Goal: Information Seeking & Learning: Learn about a topic

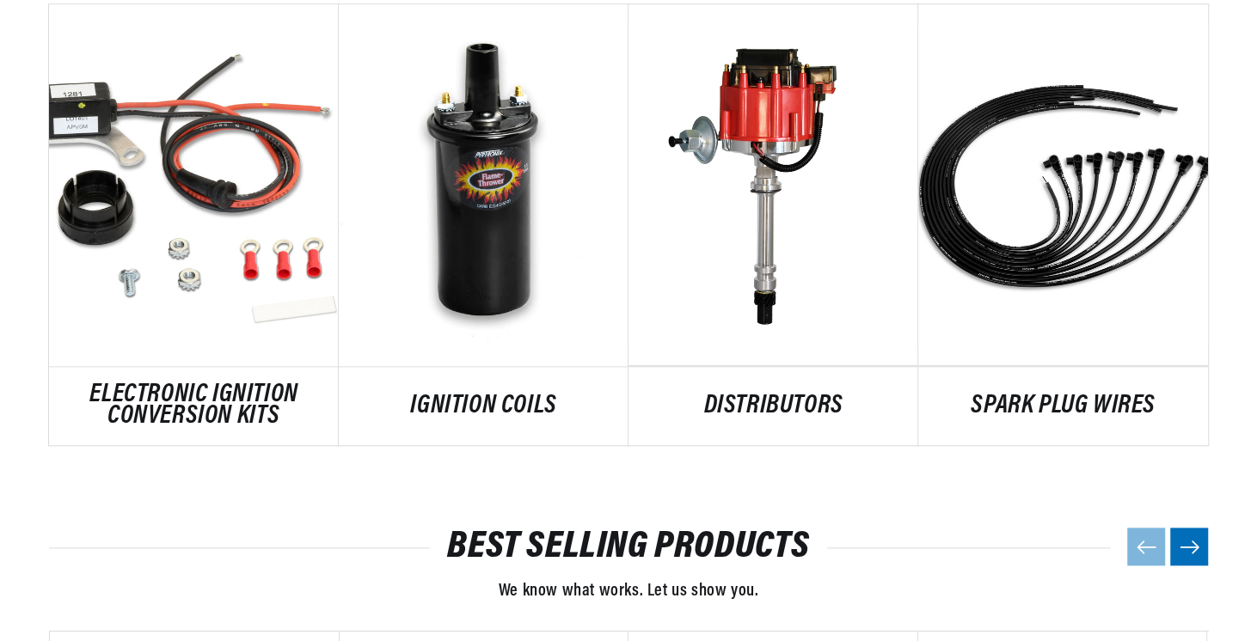
scroll to position [1099, 0]
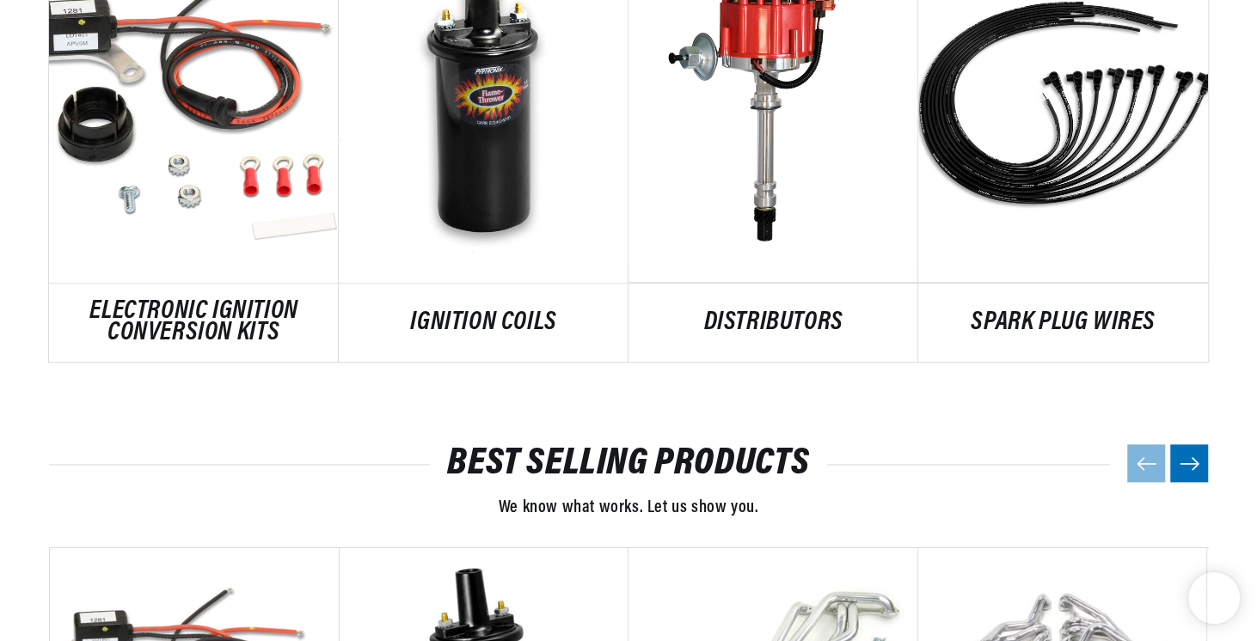
click at [754, 329] on link "DISTRIBUTORS" at bounding box center [773, 323] width 290 height 22
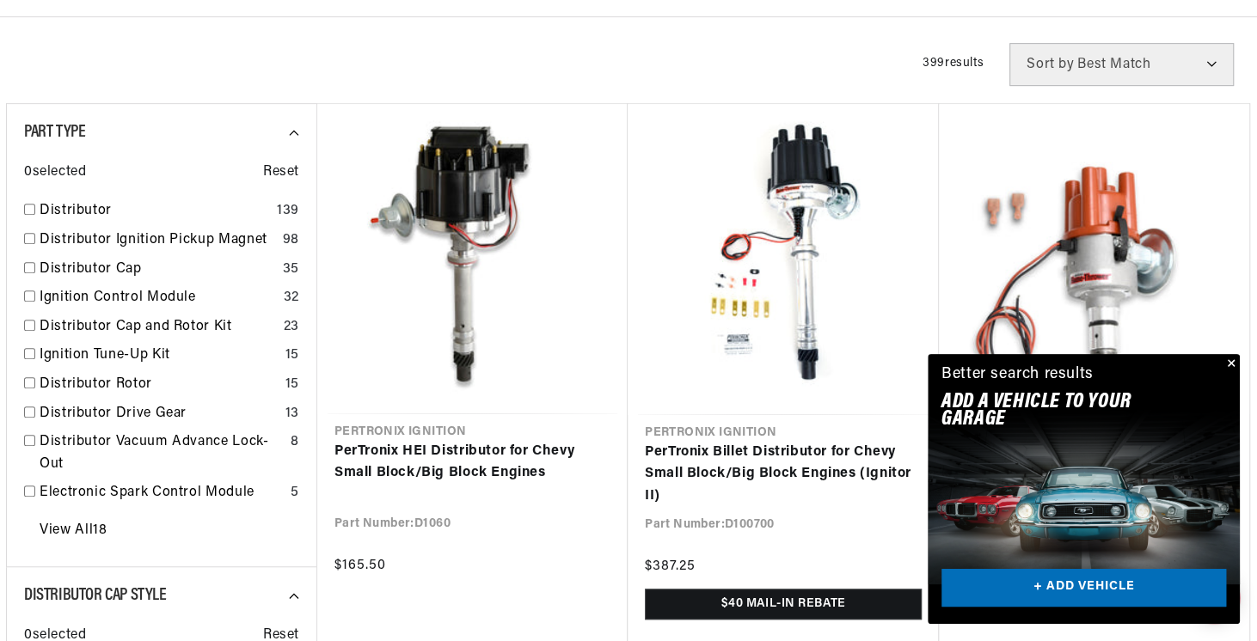
click at [32, 206] on input "checkbox" at bounding box center [29, 209] width 11 height 11
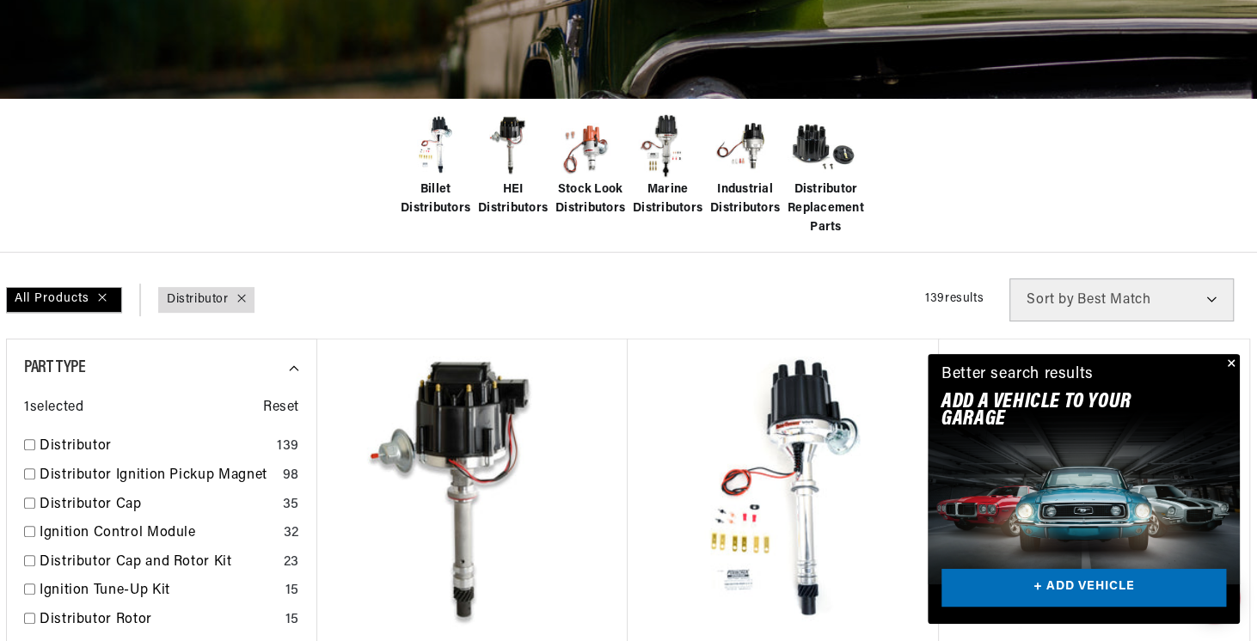
checkbox input "false"
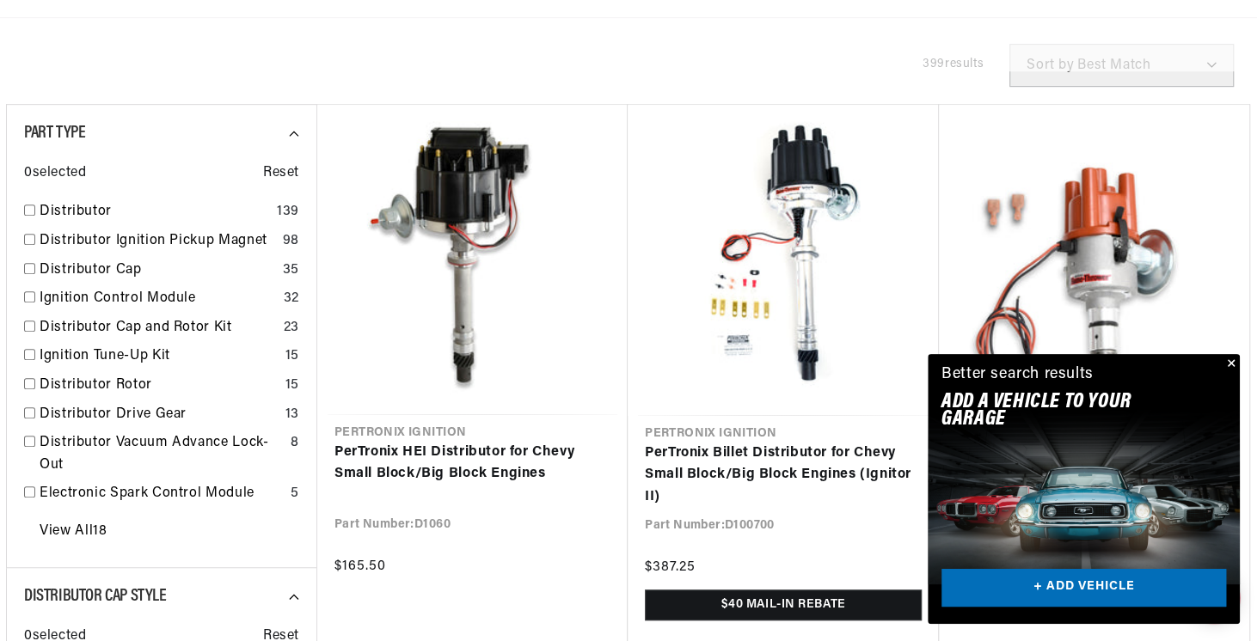
scroll to position [571, 0]
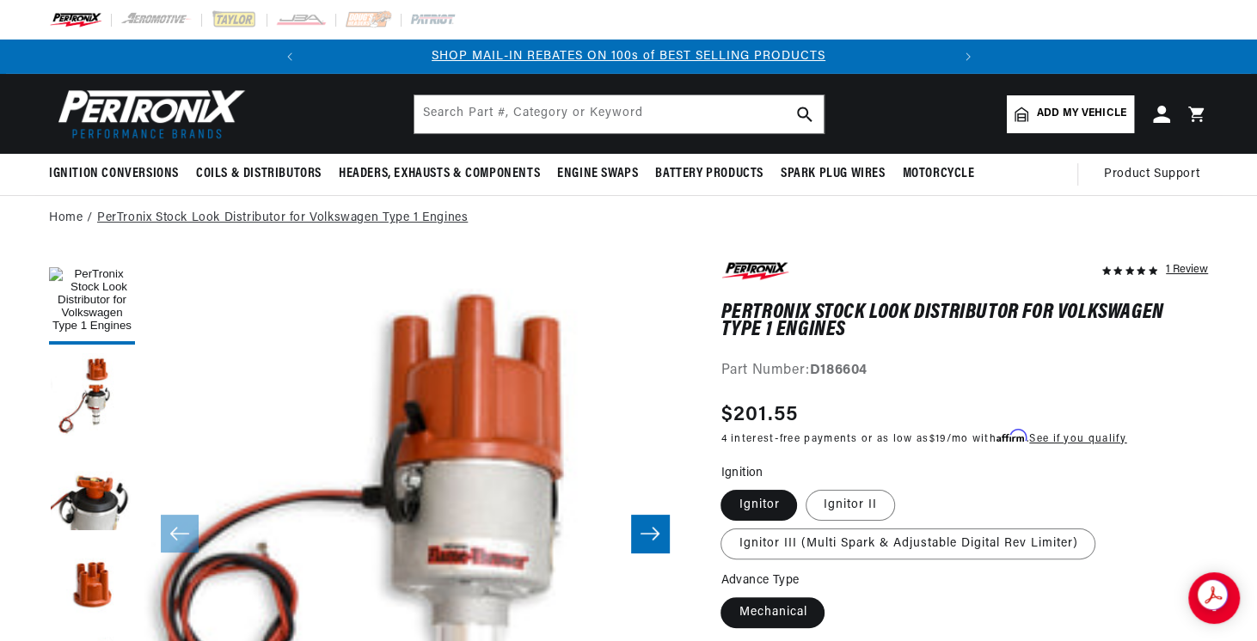
click at [406, 218] on link "PerTronix Stock Look Distributor for Volkswagen Type 1 Engines" at bounding box center [282, 218] width 371 height 19
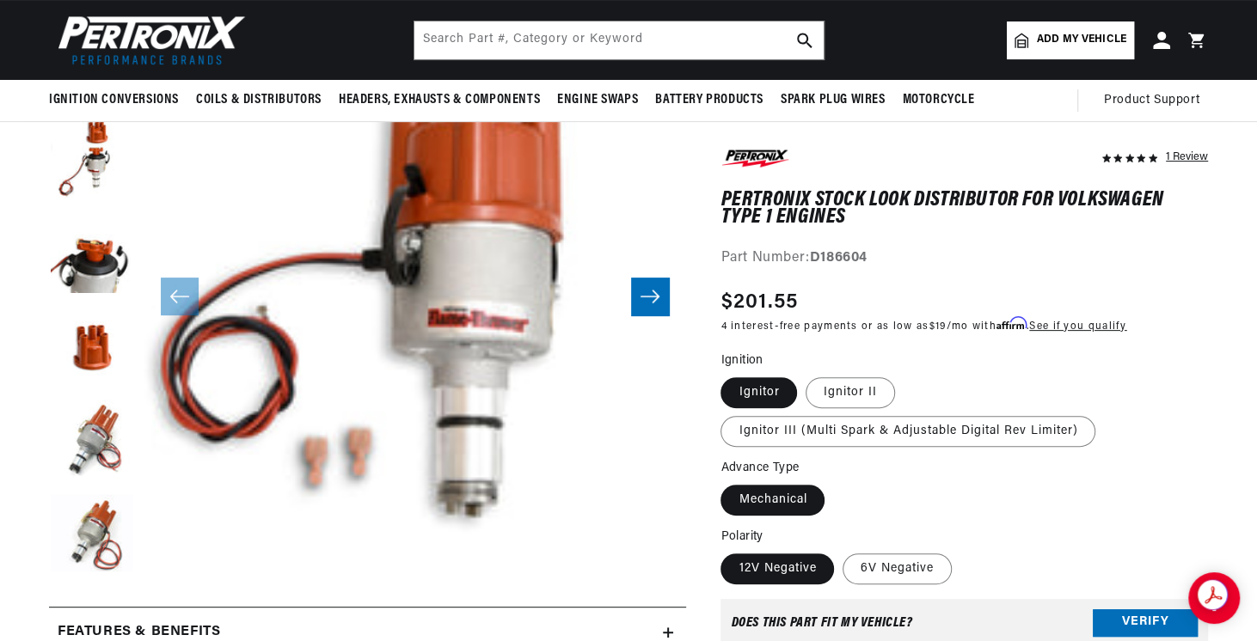
click at [771, 426] on label "Ignitor III (Multi Spark & Adjustable Digital Rev Limiter)" at bounding box center [907, 431] width 375 height 31
click at [904, 375] on input "Ignitor III (Multi Spark & Adjustable Digital Rev Limiter)" at bounding box center [904, 374] width 1 height 1
radio input "true"
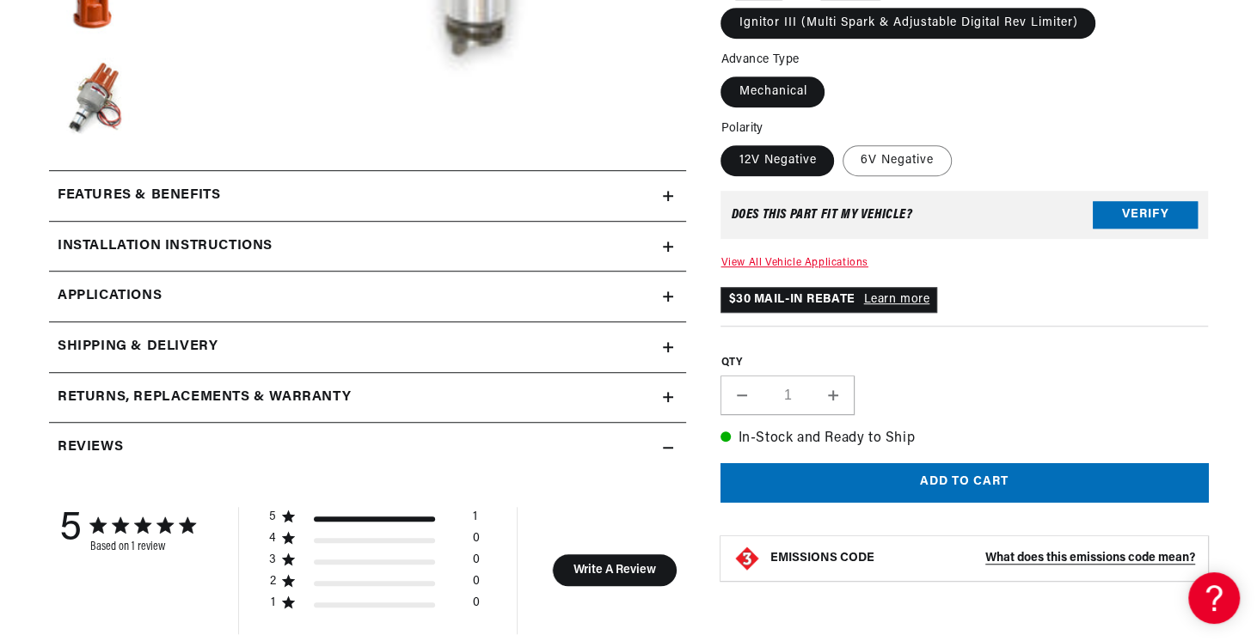
scroll to position [676, 0]
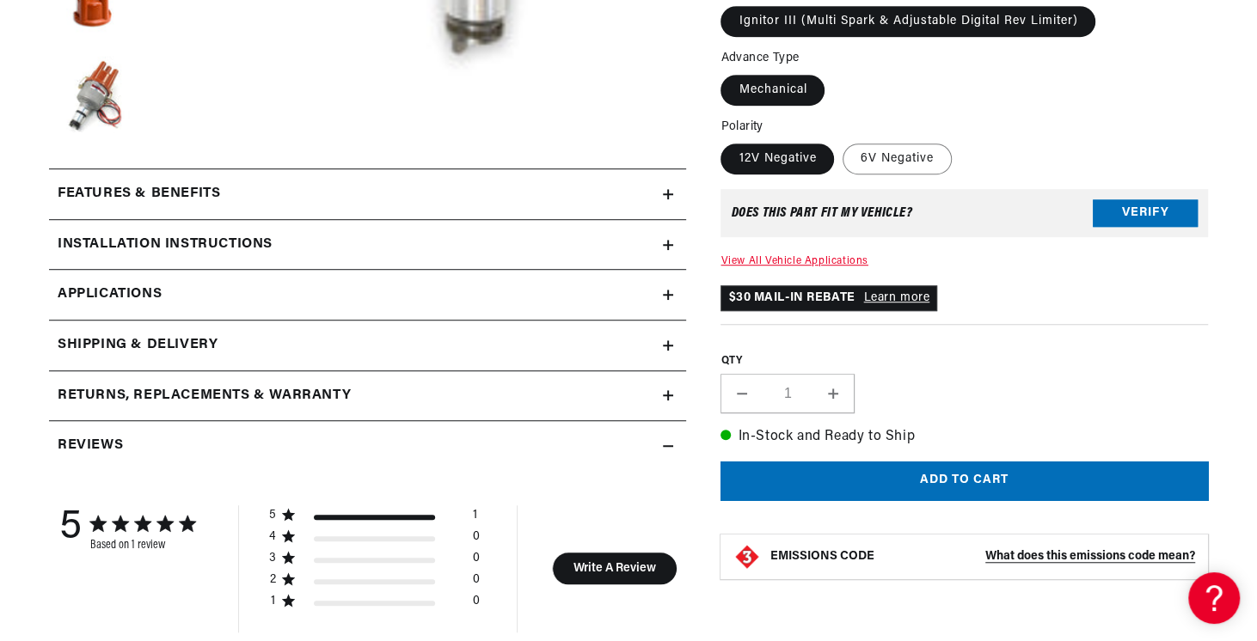
click at [195, 193] on h2 "Features & Benefits" at bounding box center [139, 194] width 162 height 22
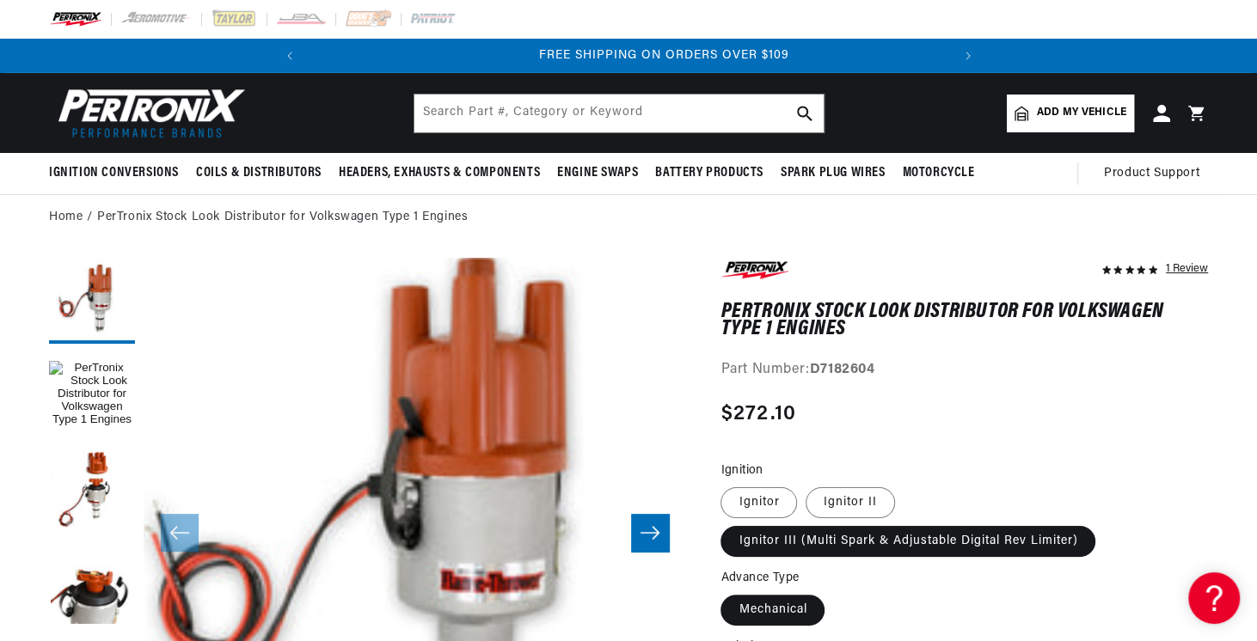
scroll to position [0, 641]
click at [565, 106] on input "text" at bounding box center [618, 114] width 409 height 38
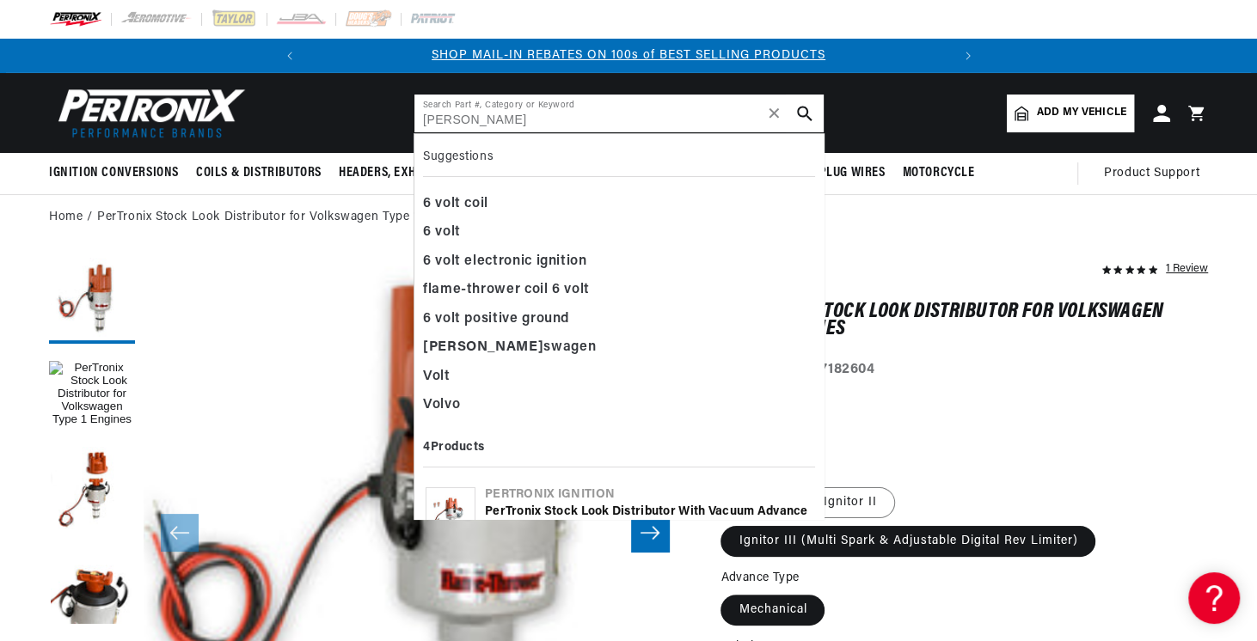
scroll to position [0, 0]
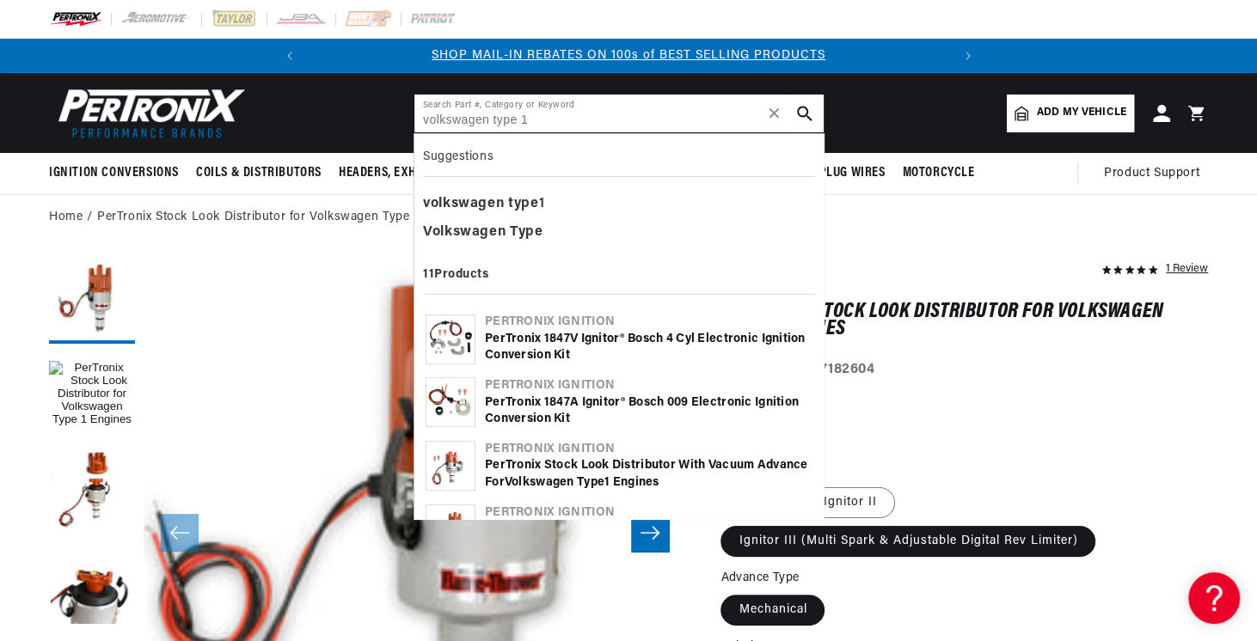
type input "volkswagen type 1"
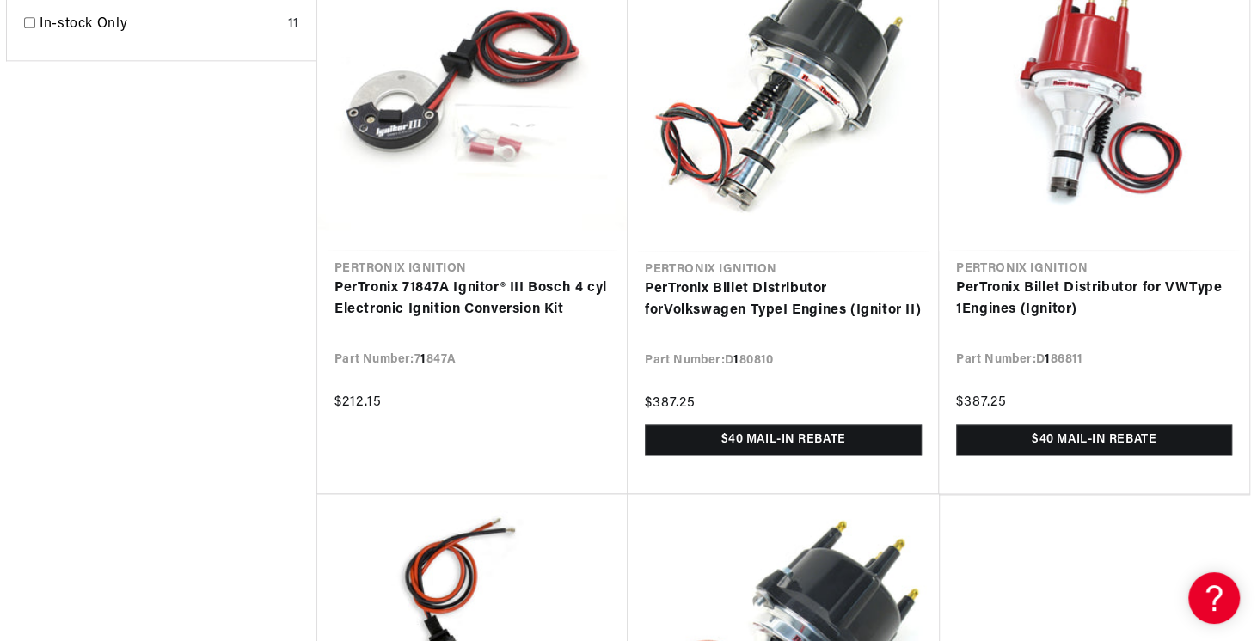
scroll to position [0, 641]
click at [998, 283] on link "PerTronix Billet Distributor for VW Type 1 Engines (Ignitor)" at bounding box center [1094, 300] width 276 height 44
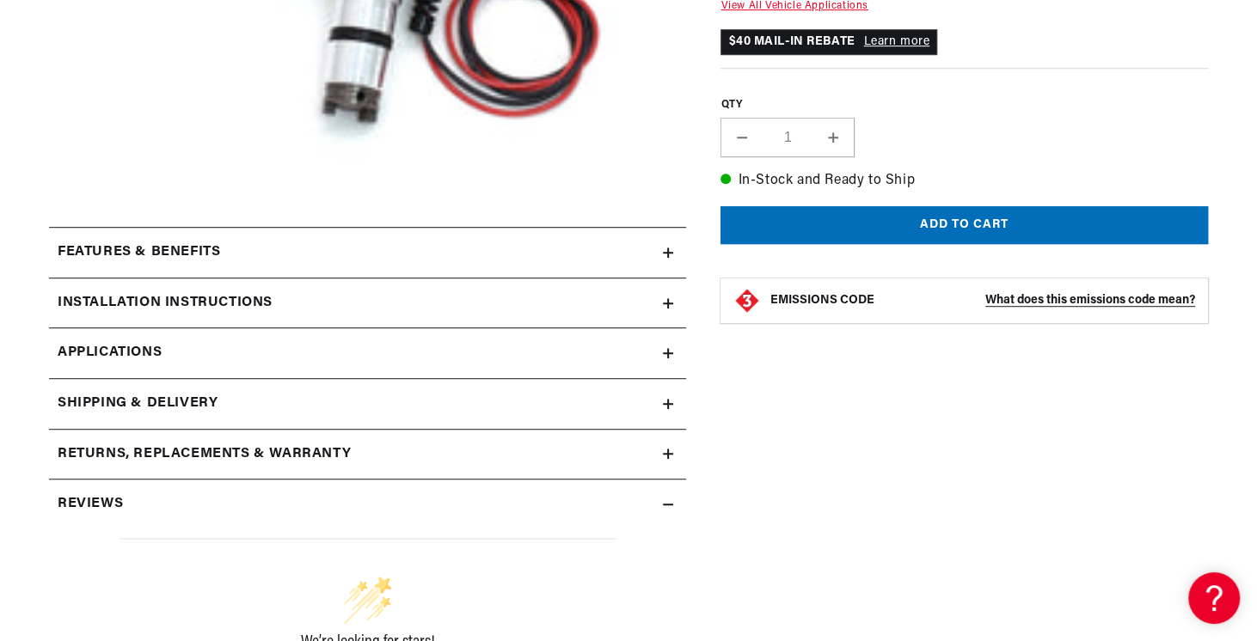
scroll to position [0, 641]
click at [394, 296] on div "Installation instructions" at bounding box center [356, 303] width 614 height 22
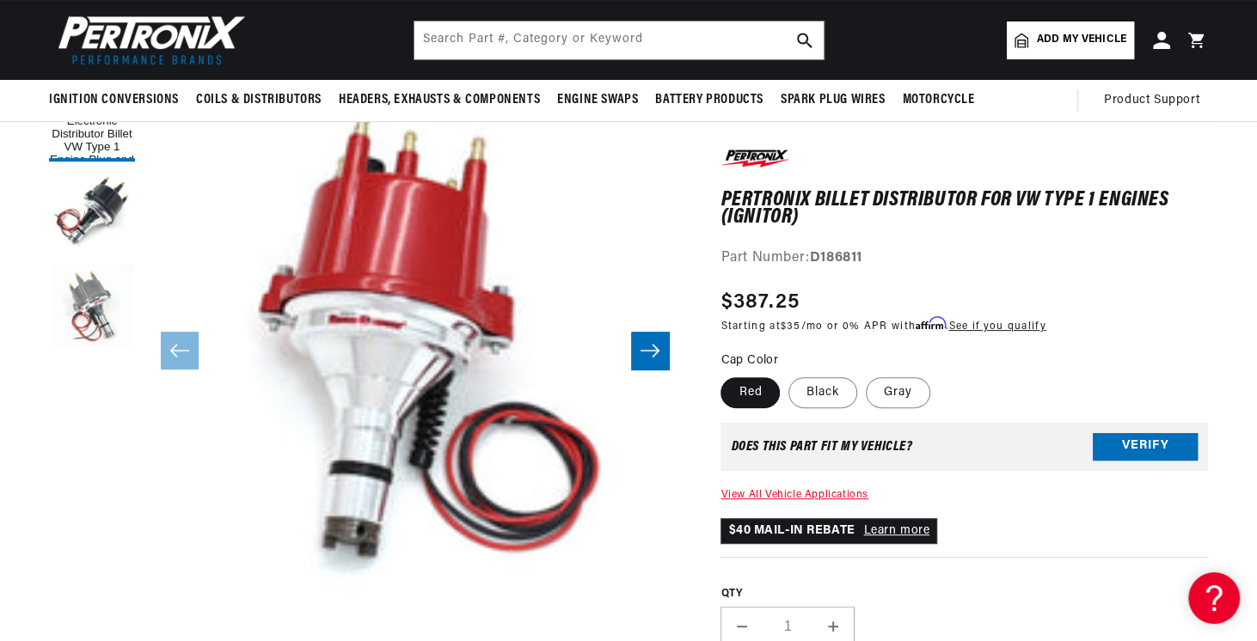
scroll to position [184, 0]
click at [110, 294] on button "Load image 3 in gallery view" at bounding box center [92, 307] width 86 height 86
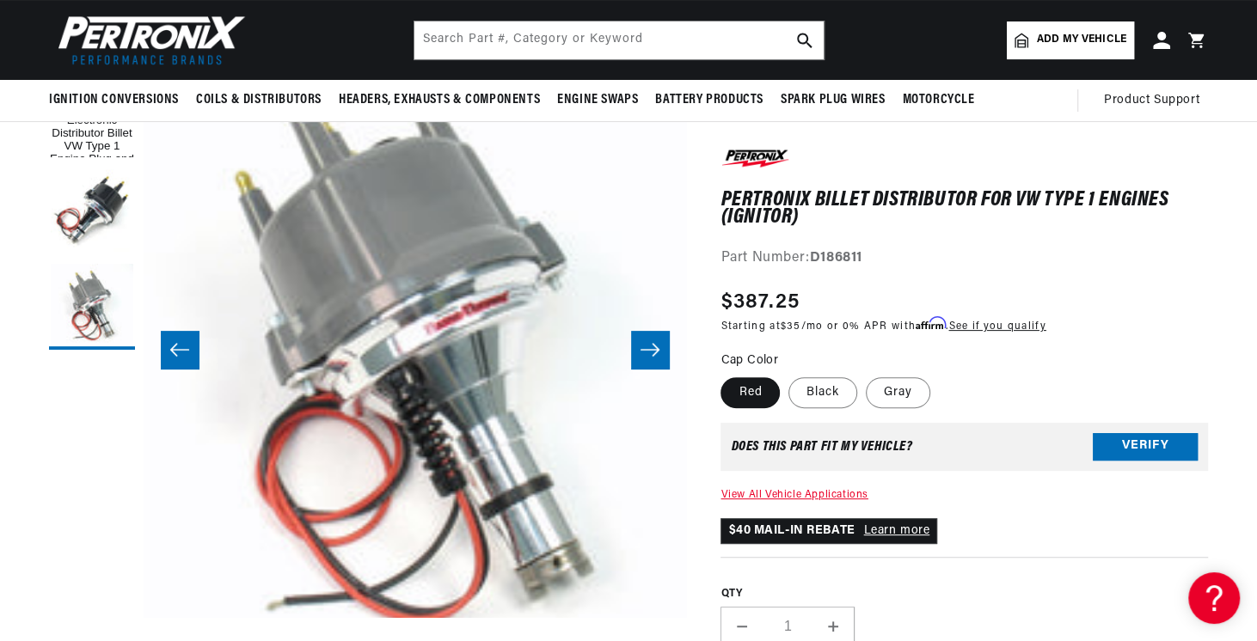
scroll to position [0, 641]
click at [75, 202] on button "Load image 2 in gallery view" at bounding box center [92, 212] width 86 height 86
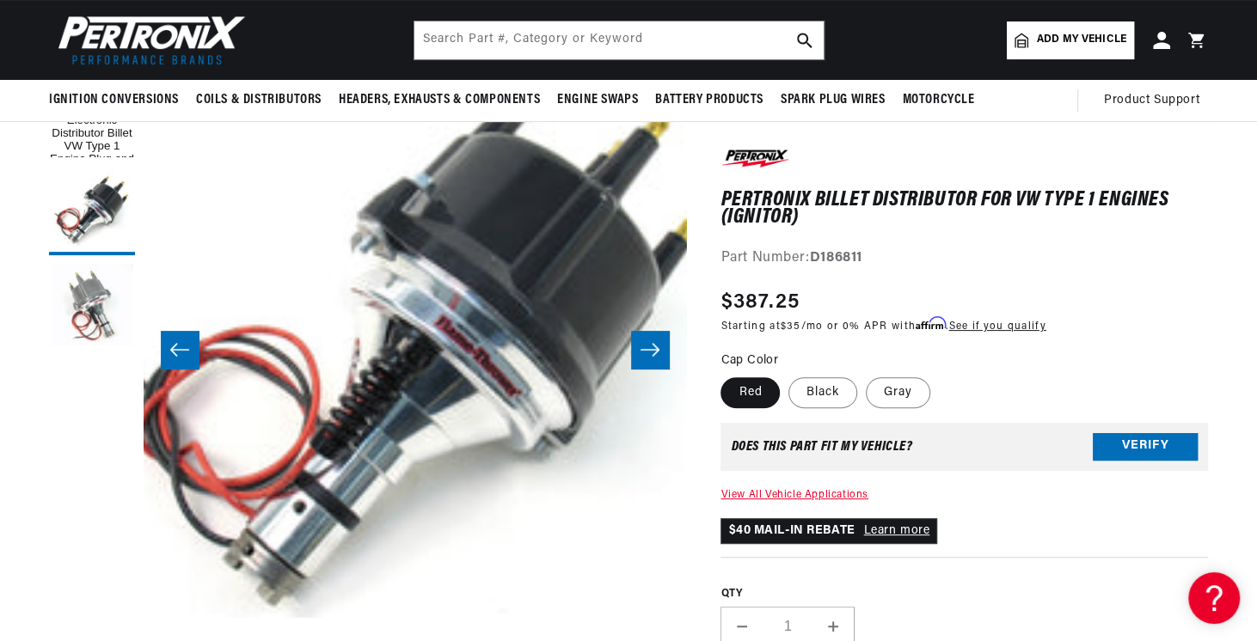
click at [76, 314] on button "Load image 3 in gallery view" at bounding box center [92, 307] width 86 height 86
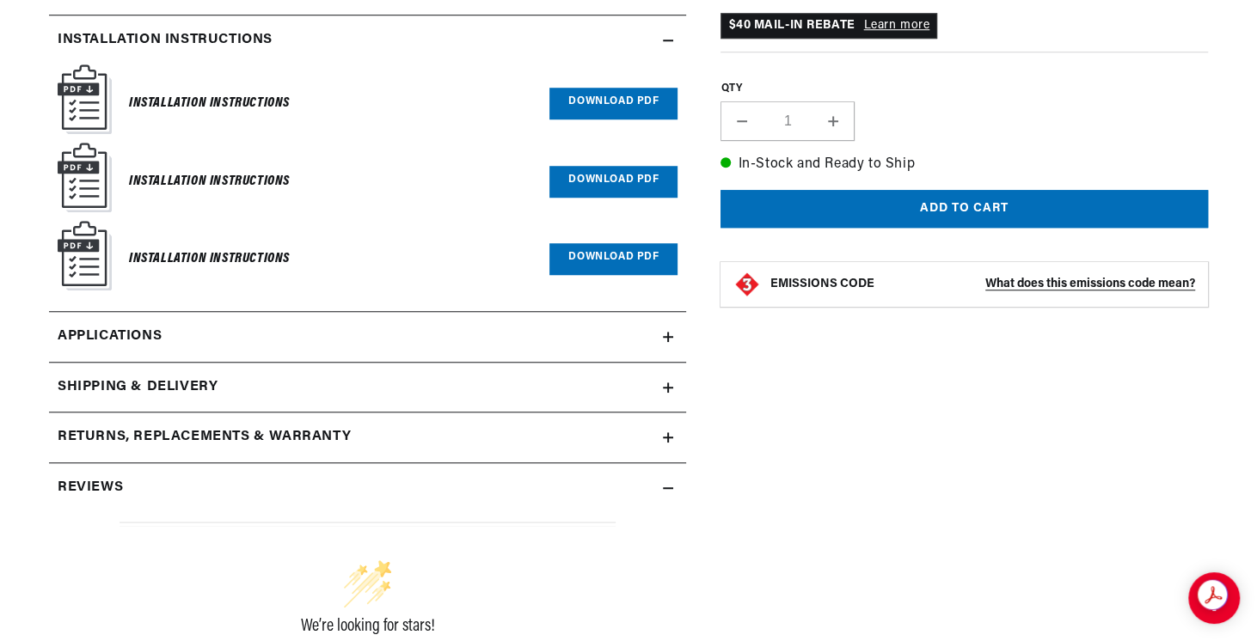
scroll to position [882, 0]
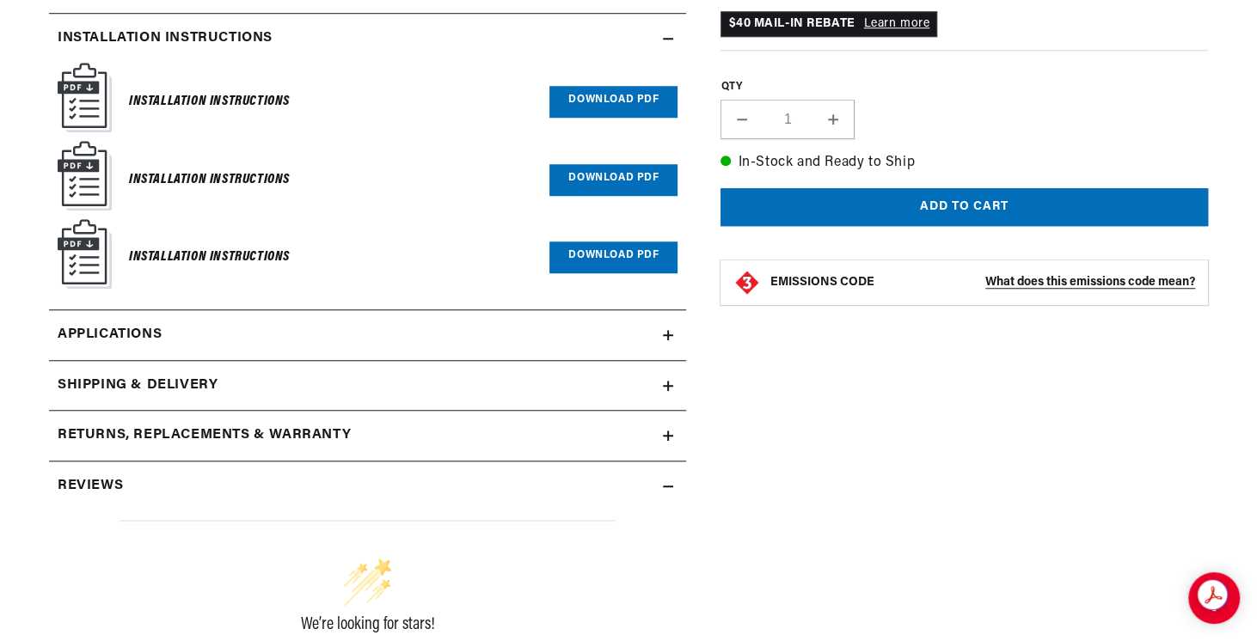
click at [671, 481] on icon at bounding box center [668, 486] width 10 height 10
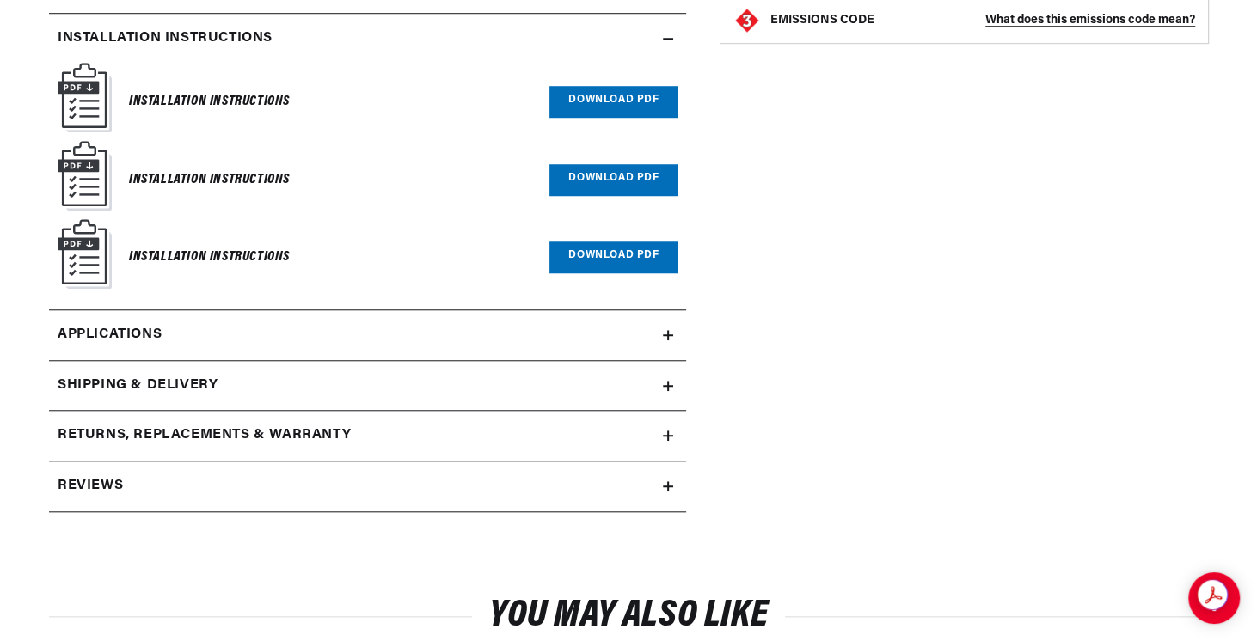
click at [671, 481] on icon at bounding box center [668, 486] width 10 height 10
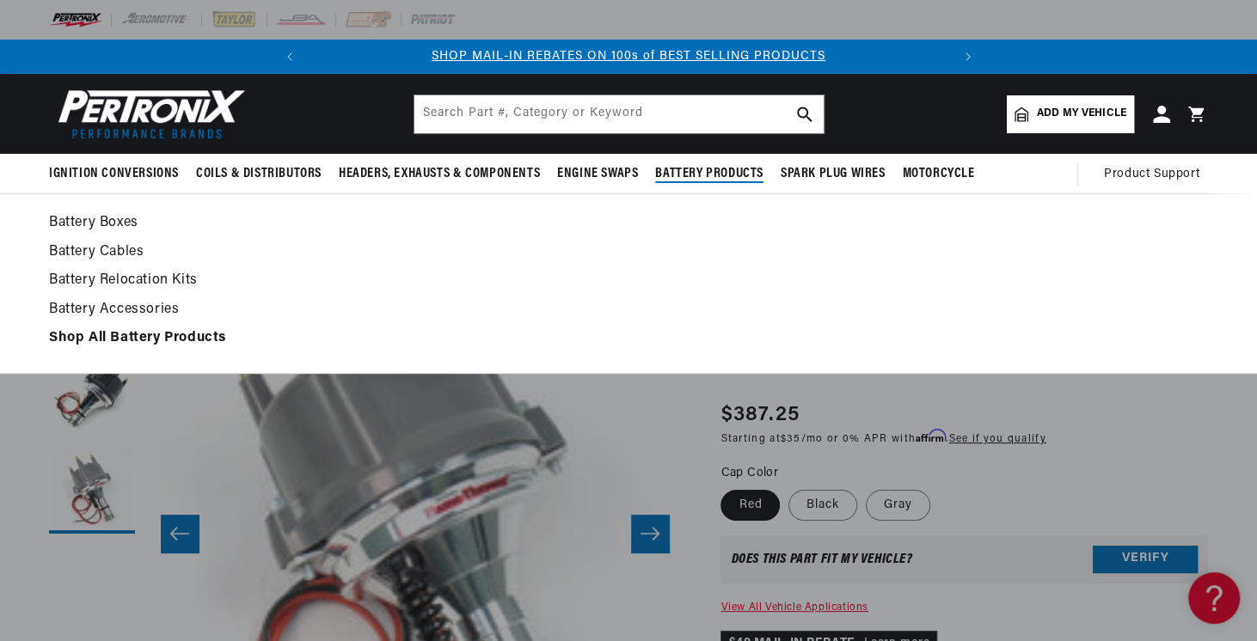
scroll to position [0, 0]
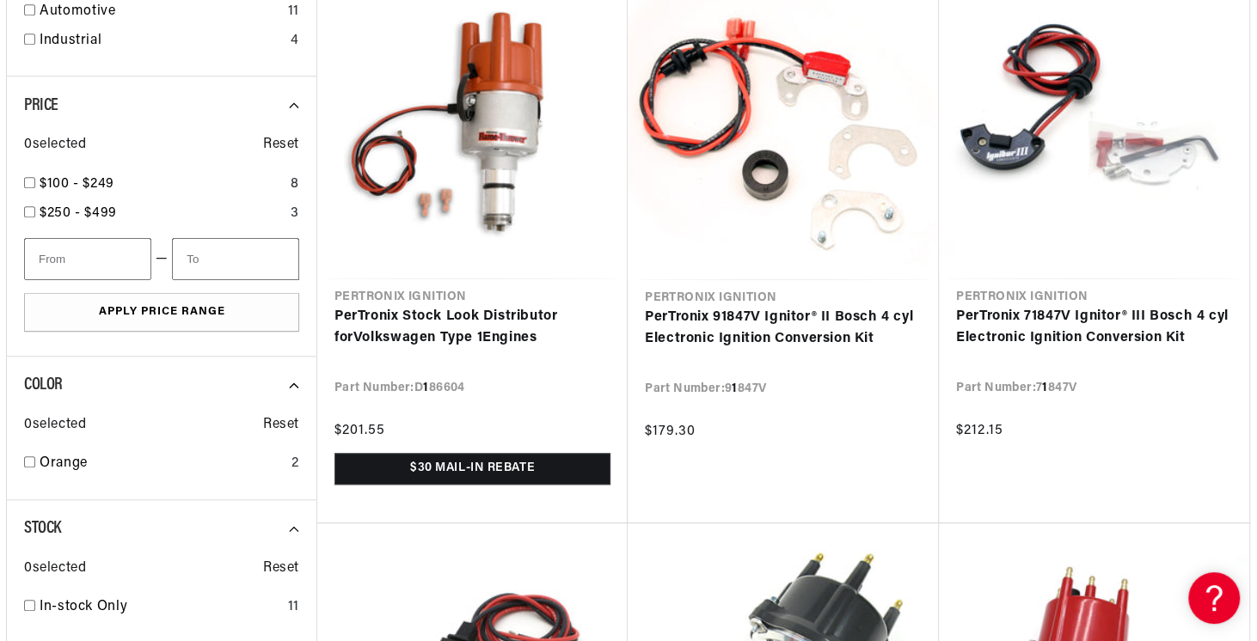
click at [481, 316] on link "PerTronix Stock Look Distributor for Volkswagen Type 1 Engines" at bounding box center [472, 328] width 276 height 44
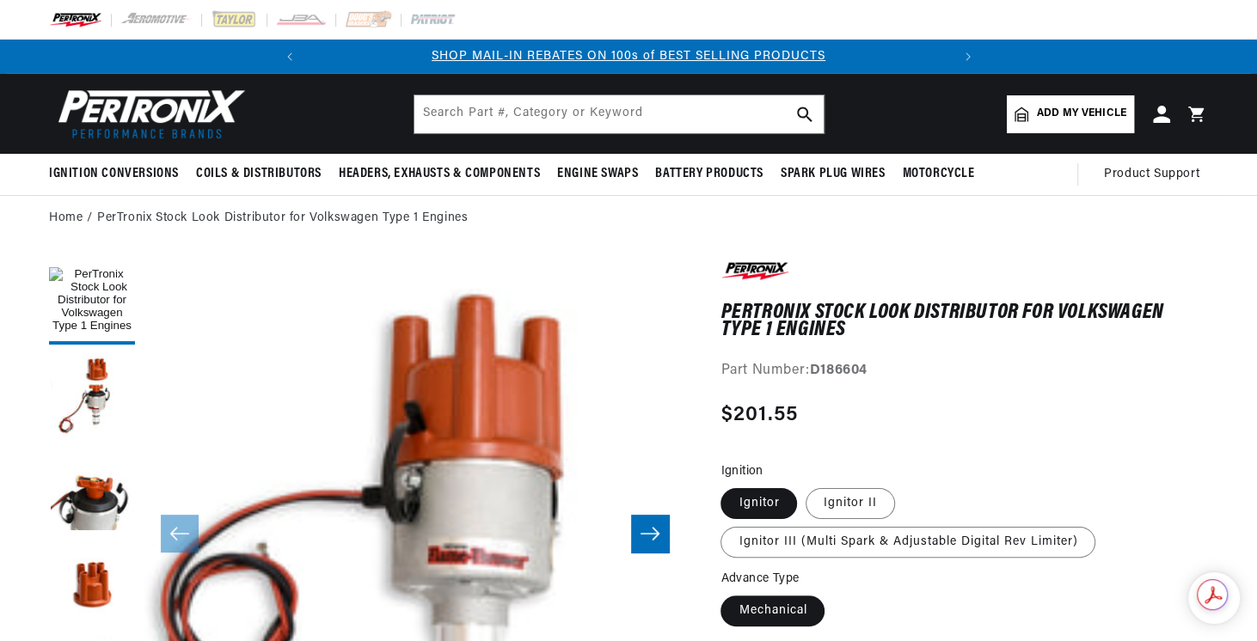
click at [88, 378] on button "Load image 2 in gallery view" at bounding box center [92, 396] width 86 height 86
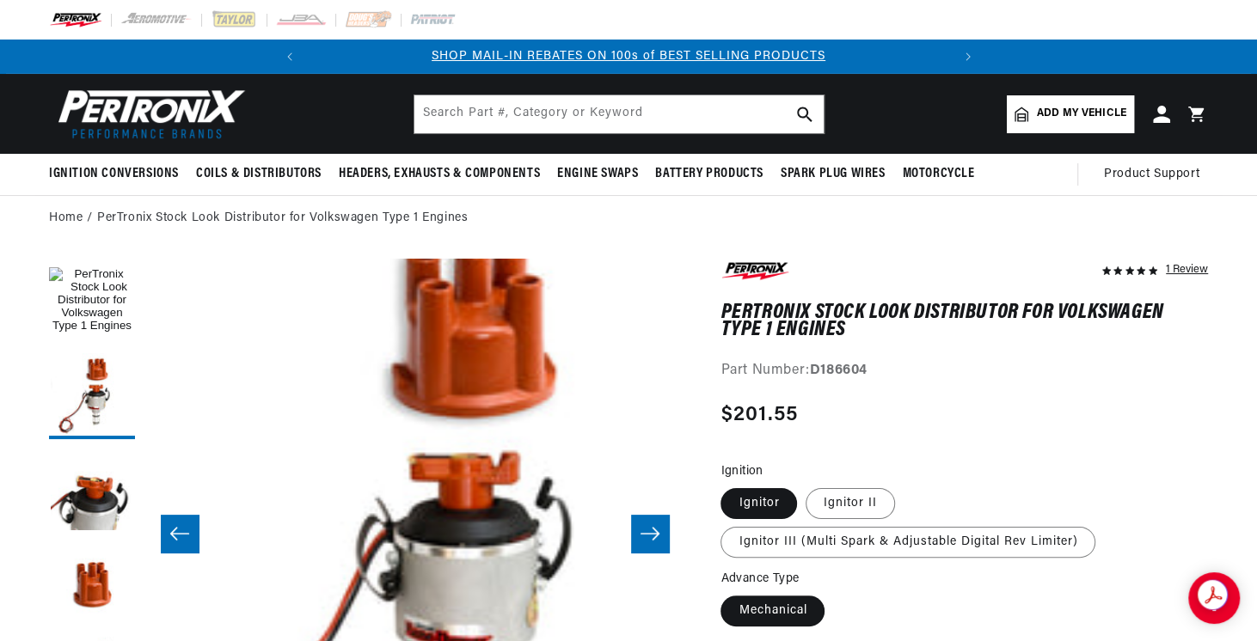
scroll to position [0, 542]
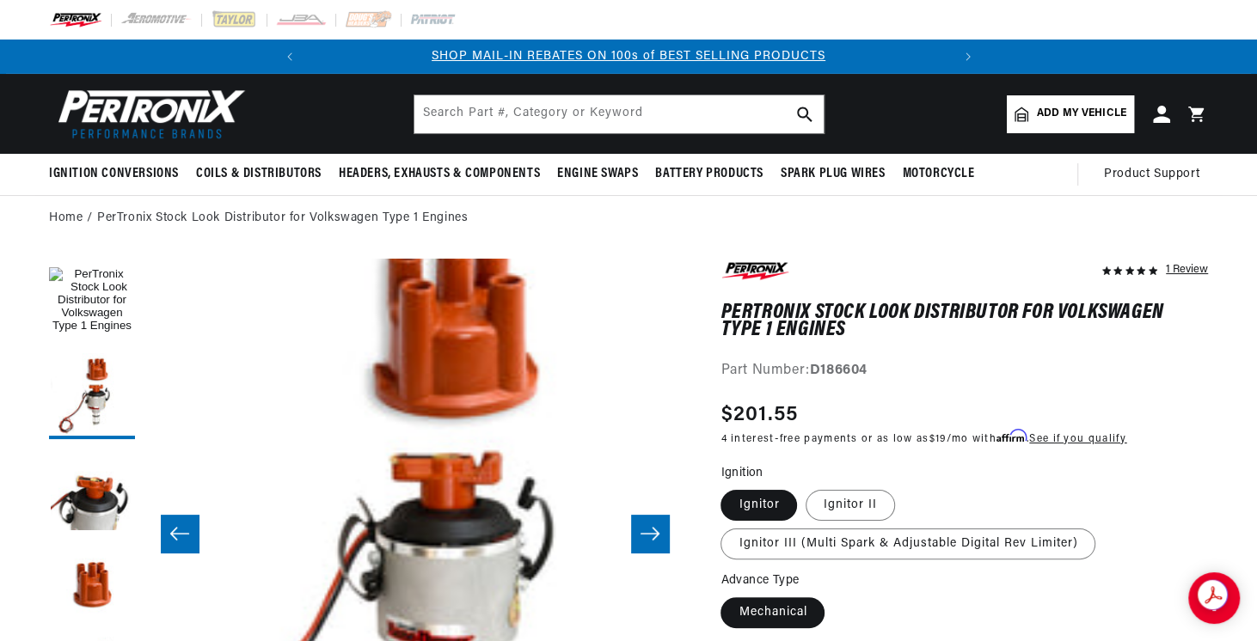
click at [90, 479] on button "Load image 3 in gallery view" at bounding box center [92, 491] width 86 height 86
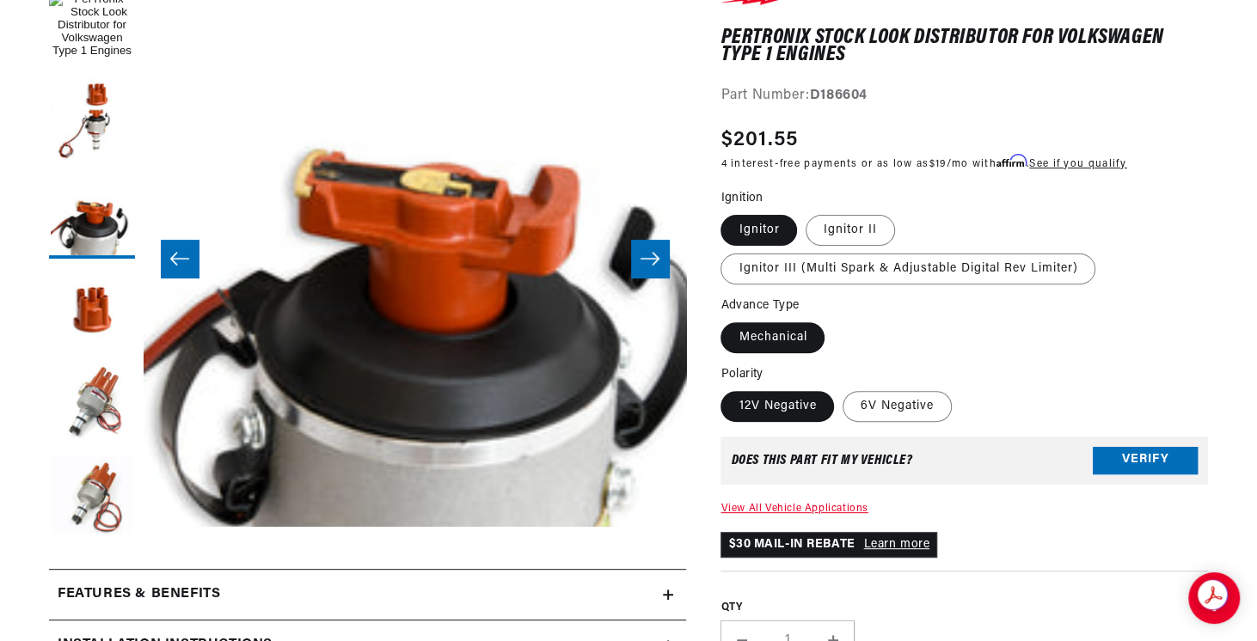
scroll to position [320, 0]
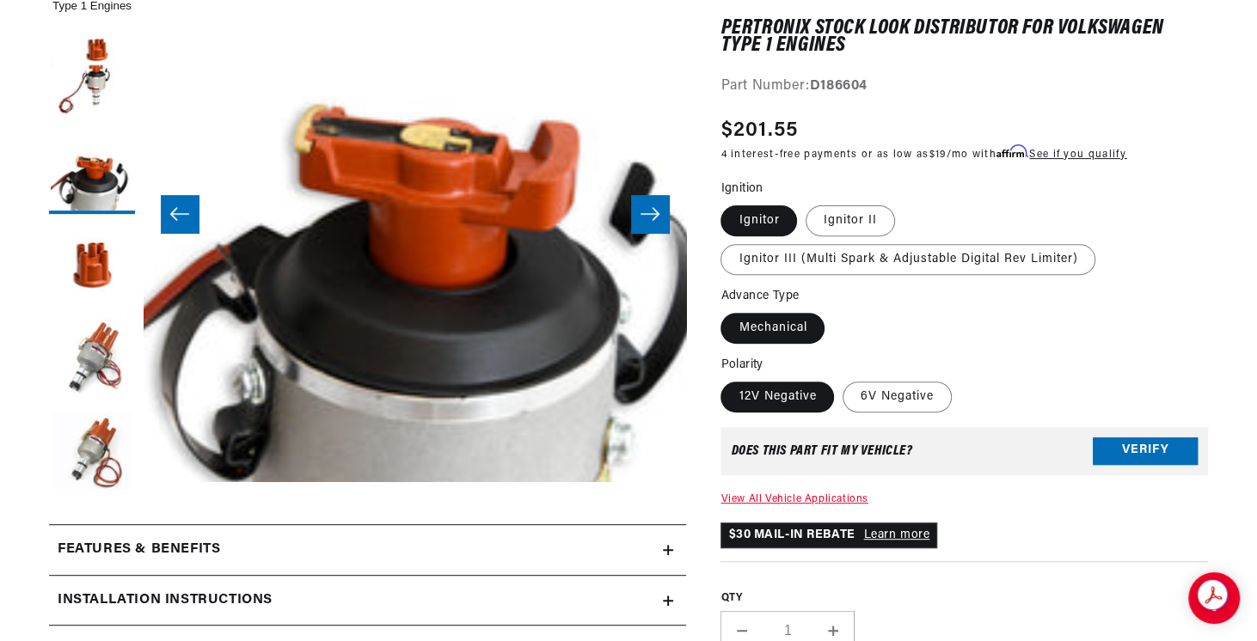
click at [849, 217] on label "Ignitor II" at bounding box center [850, 220] width 89 height 31
click at [806, 203] on input "Ignitor II" at bounding box center [806, 202] width 1 height 1
radio input "true"
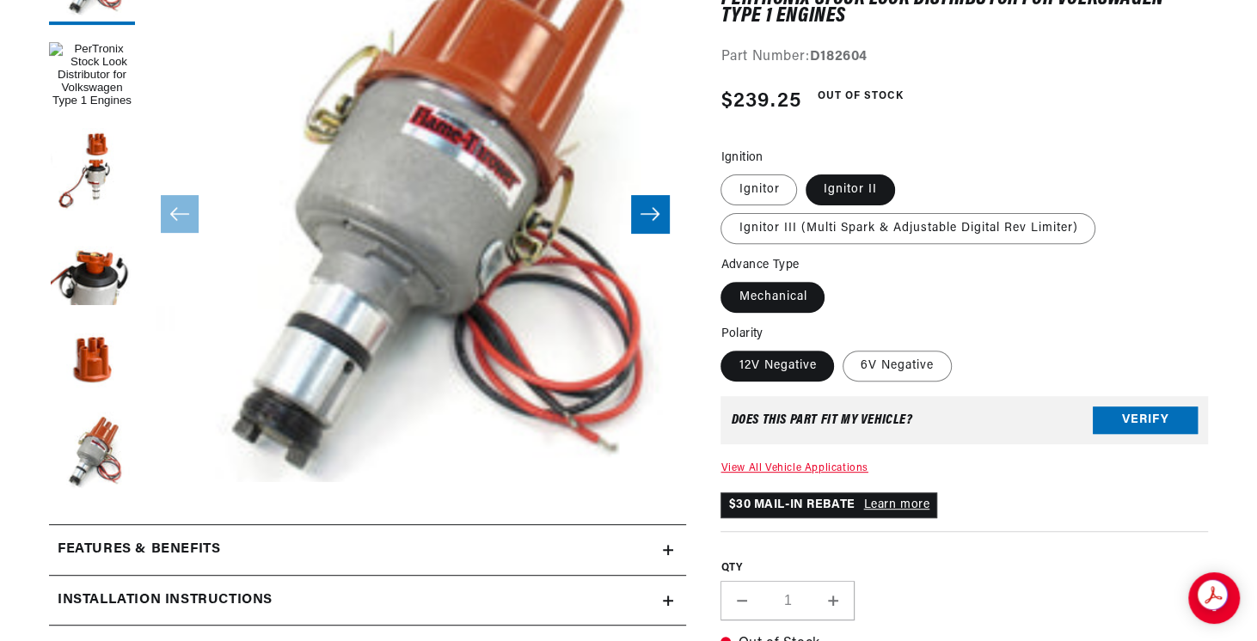
scroll to position [472, 0]
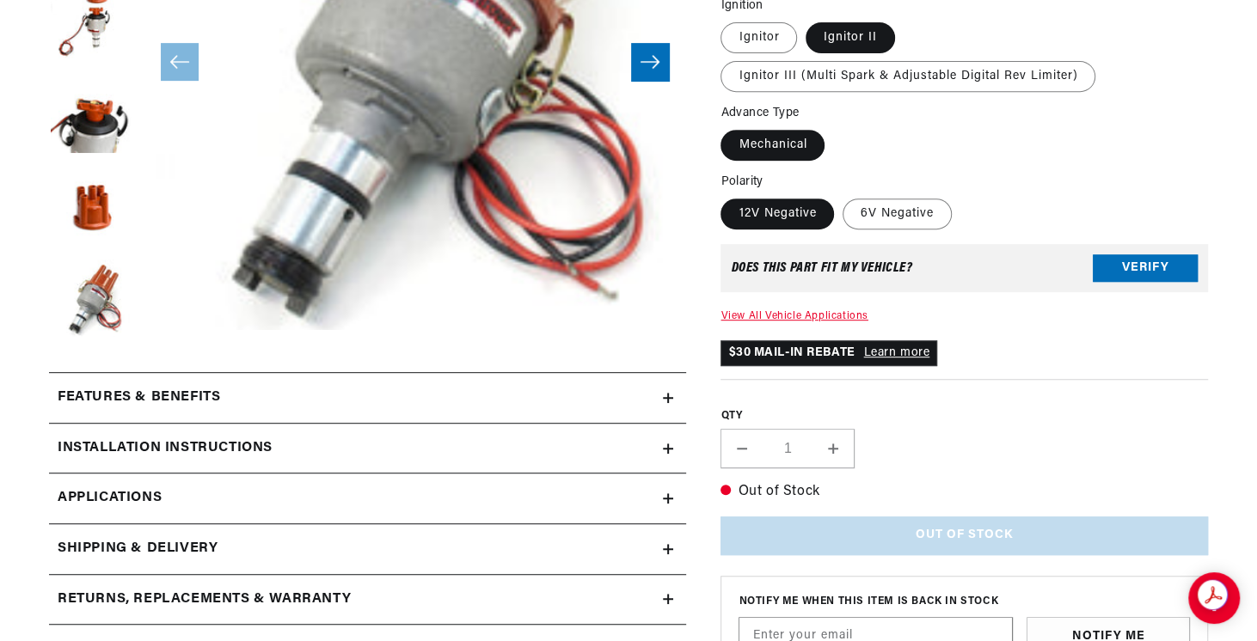
click at [411, 387] on div "Features & Benefits" at bounding box center [356, 398] width 614 height 22
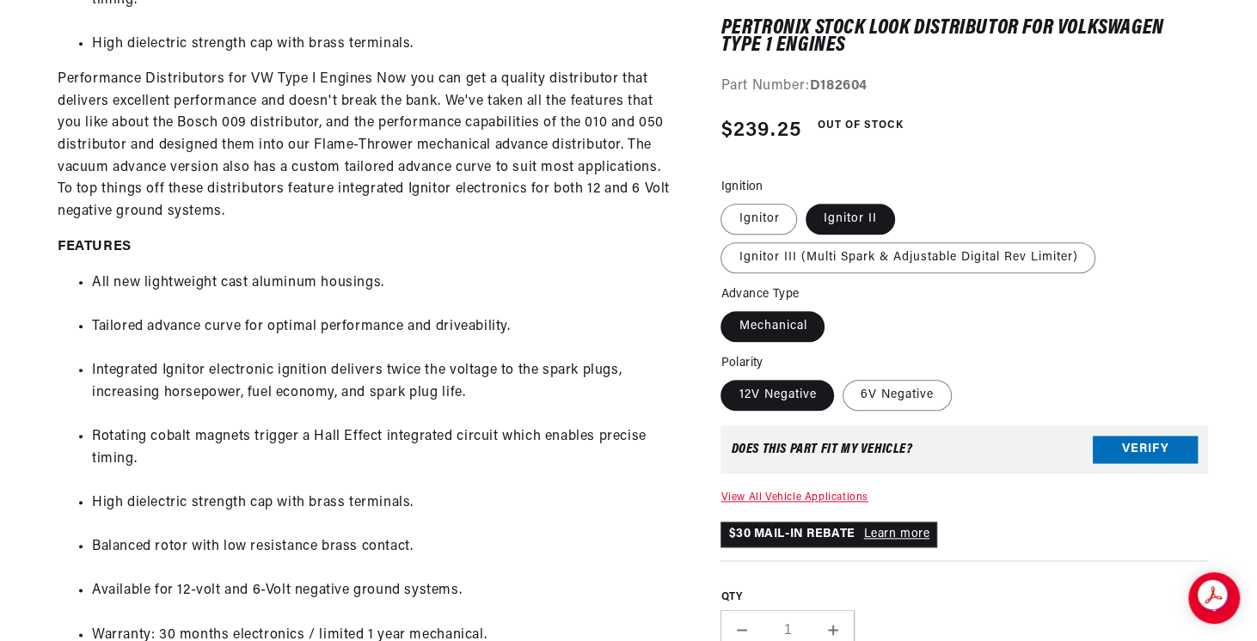
scroll to position [0, 0]
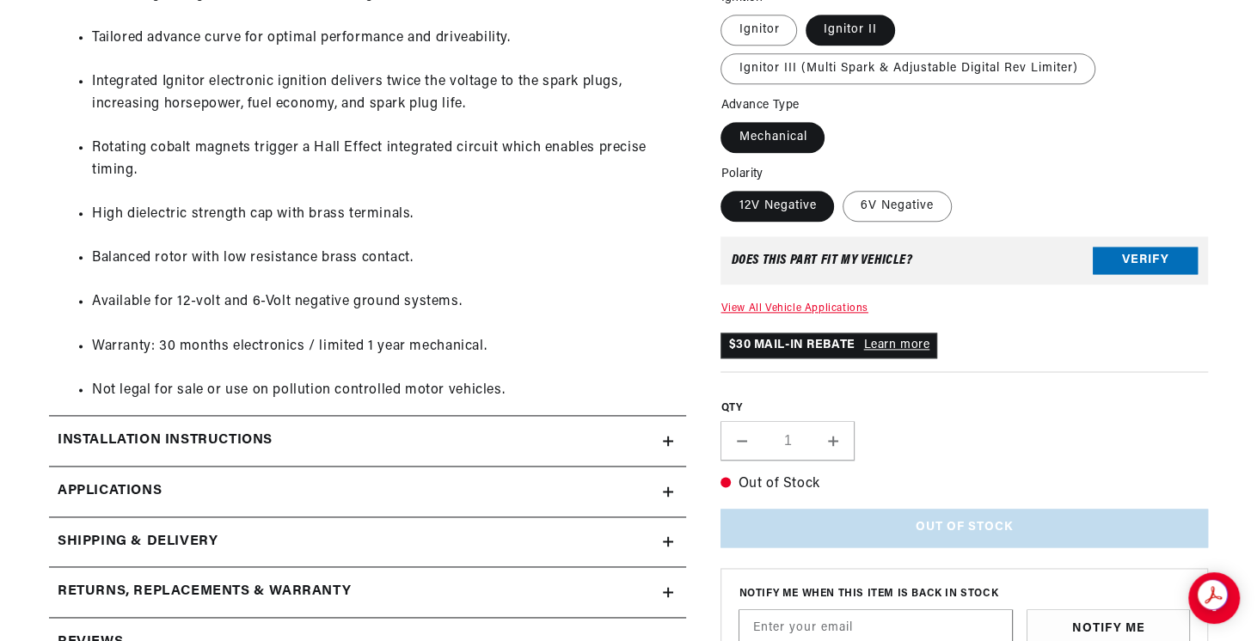
click at [611, 486] on link "Applications" at bounding box center [367, 492] width 637 height 51
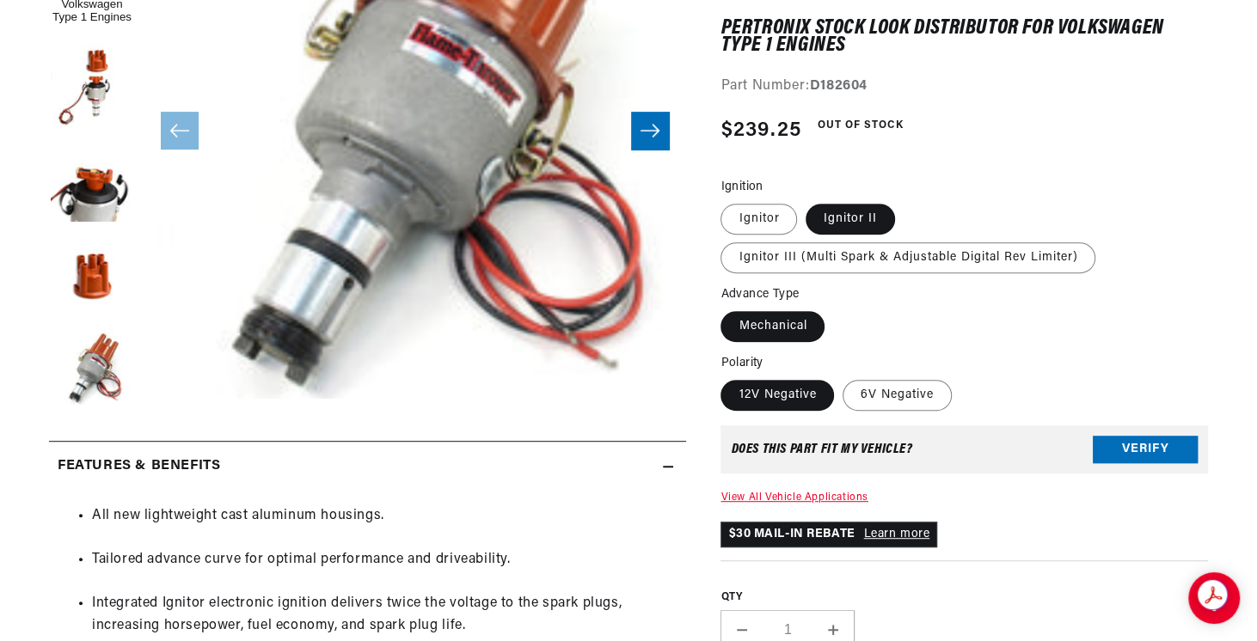
click at [877, 254] on label "Ignitor III (Multi Spark & Adjustable Digital Rev Limiter)" at bounding box center [907, 257] width 375 height 31
click at [904, 201] on input "Ignitor III (Multi Spark & Adjustable Digital Rev Limiter)" at bounding box center [904, 200] width 1 height 1
radio input "true"
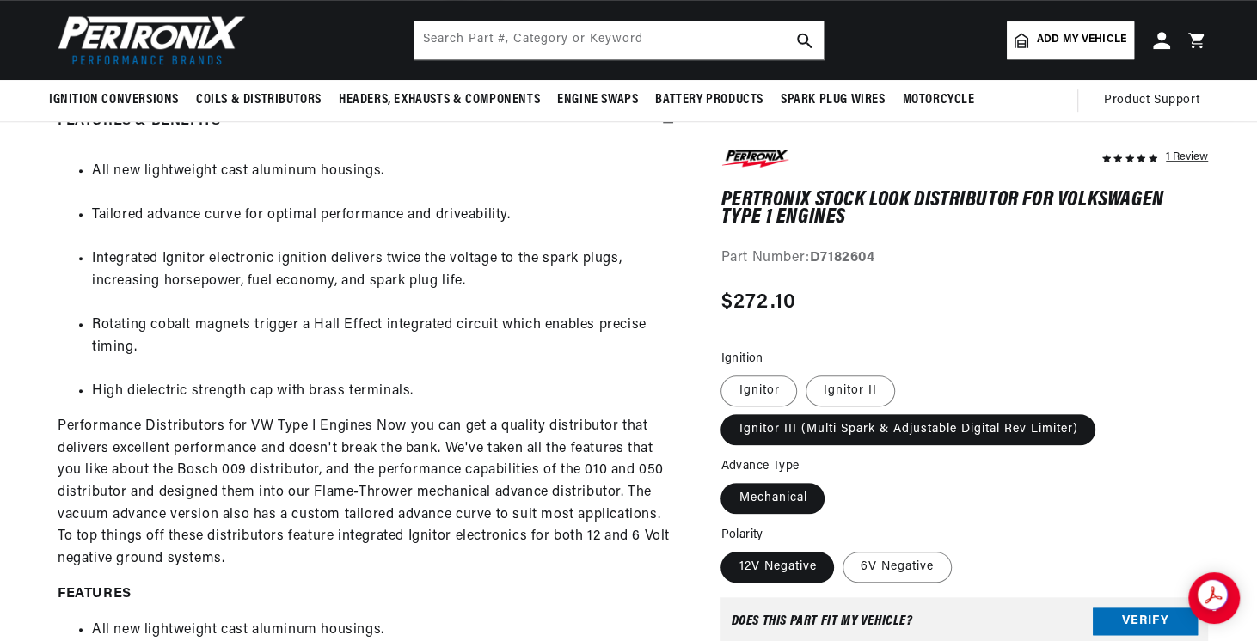
scroll to position [665, 0]
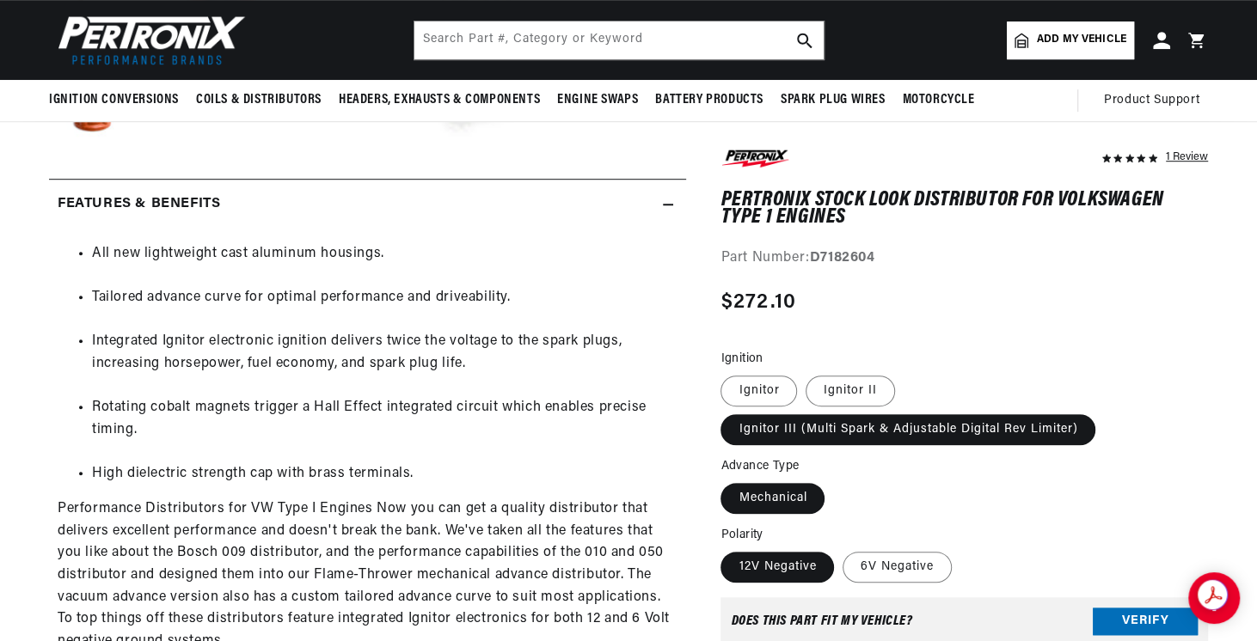
click at [671, 204] on icon at bounding box center [668, 204] width 10 height 10
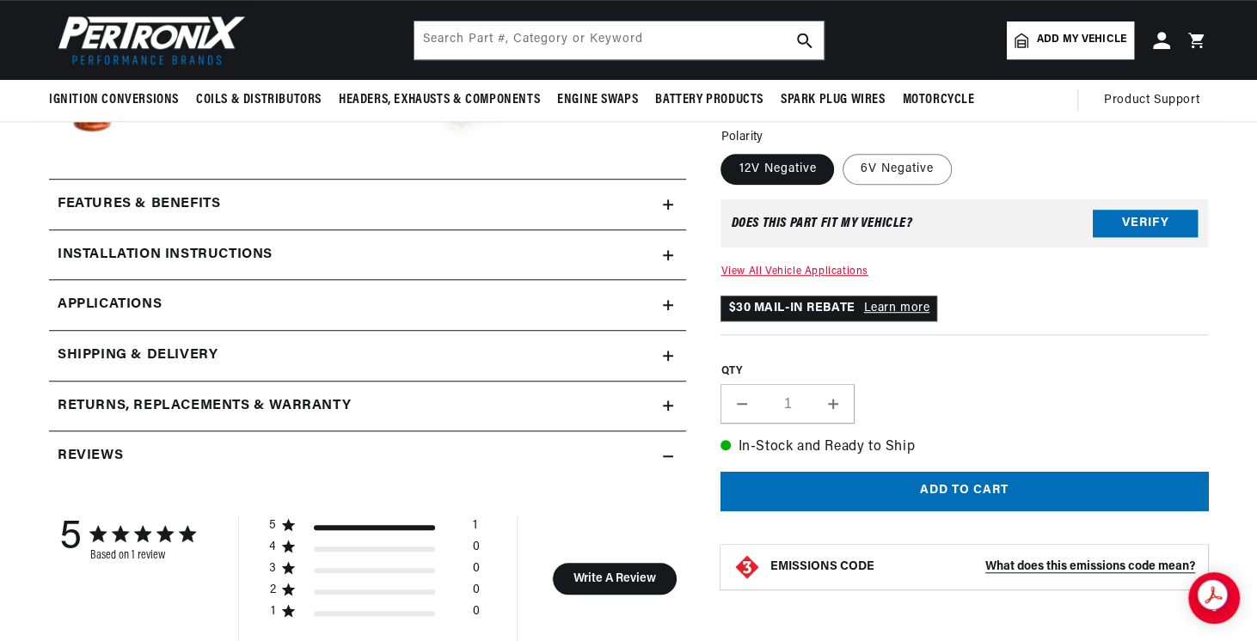
click at [671, 204] on icon at bounding box center [668, 204] width 10 height 10
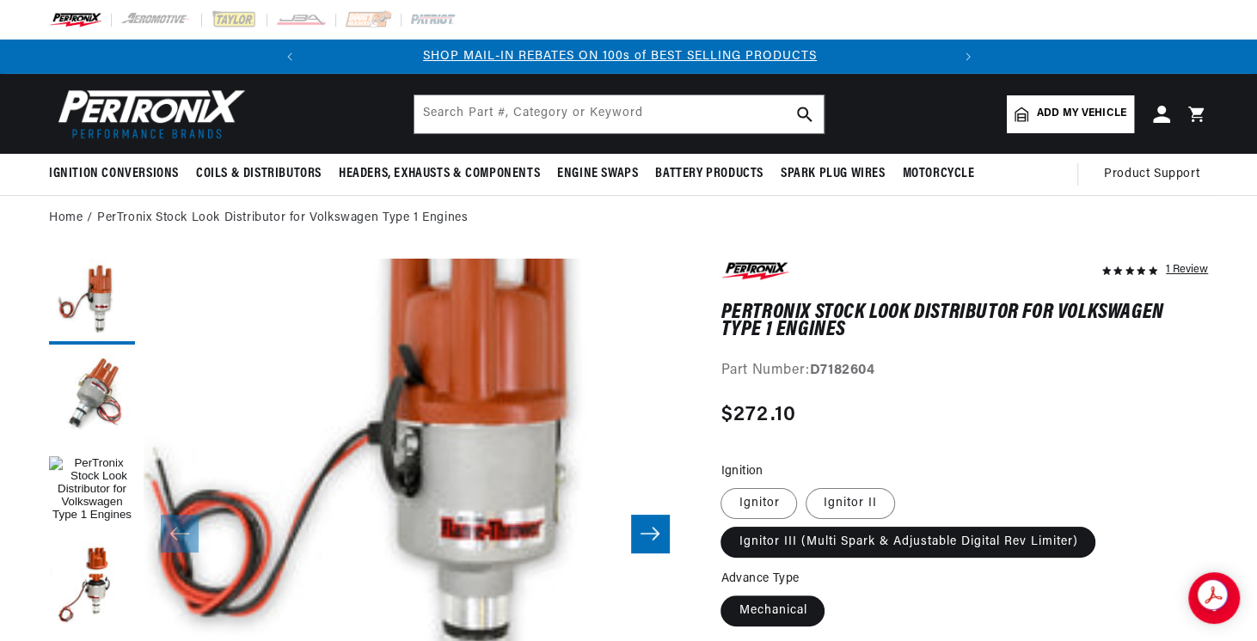
scroll to position [0, 0]
drag, startPoint x: 716, startPoint y: 304, endPoint x: 816, endPoint y: 307, distance: 99.8
copy h1 "PerTronix"
drag, startPoint x: 1021, startPoint y: 307, endPoint x: 718, endPoint y: 308, distance: 303.5
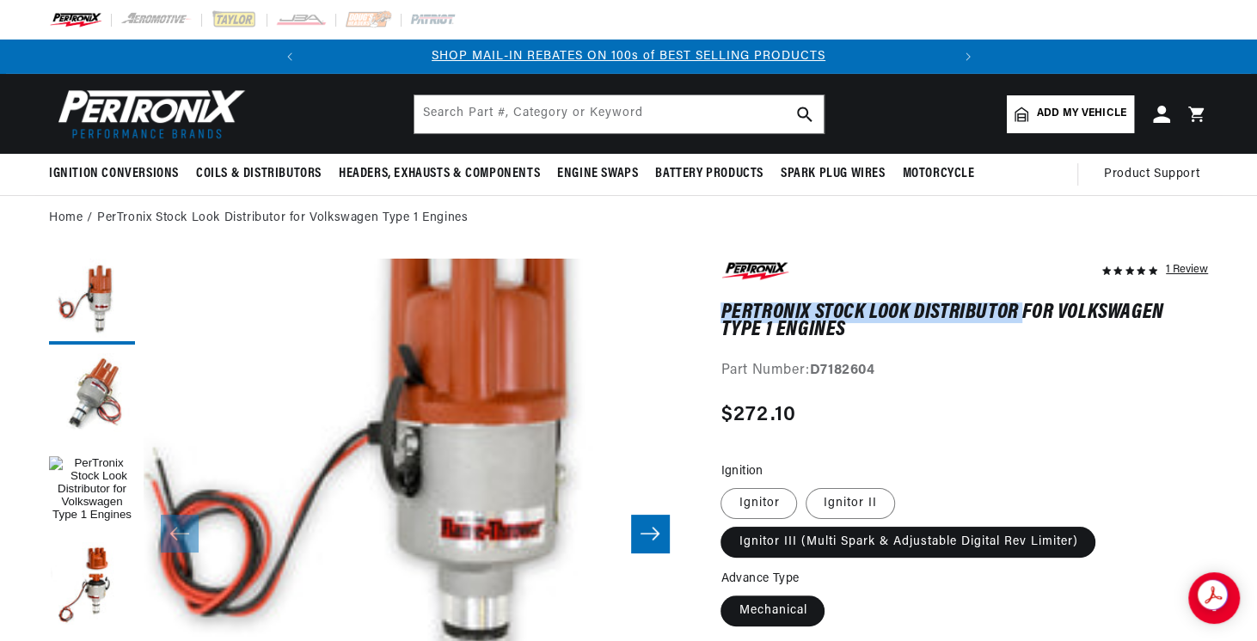
copy h1 "PerTronix Stock Look Distributor"
